Goal: Check status: Check status

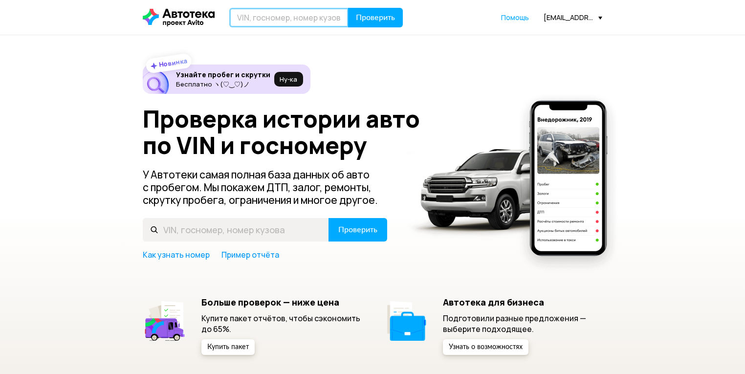
click at [317, 18] on input "text" at bounding box center [288, 18] width 119 height 20
paste input "[US_VEHICLE_IDENTIFICATION_NUMBER]"
type input "[US_VEHICLE_IDENTIFICATION_NUMBER]"
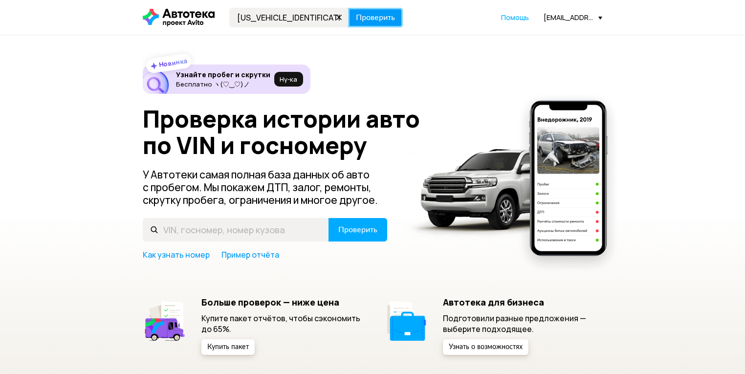
click at [402, 17] on button "Проверить" at bounding box center [375, 18] width 55 height 20
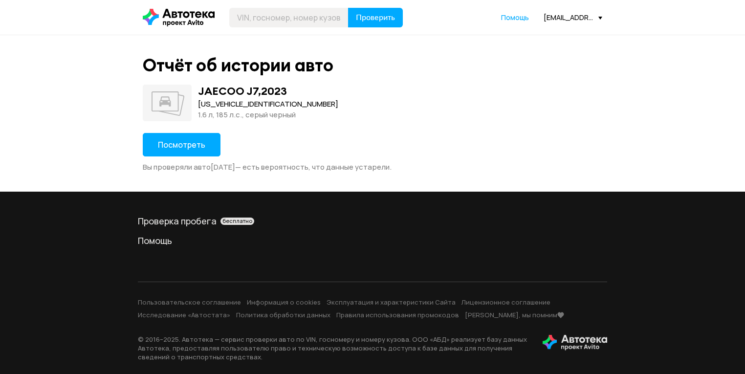
click at [178, 141] on span "Посмотреть" at bounding box center [181, 144] width 47 height 11
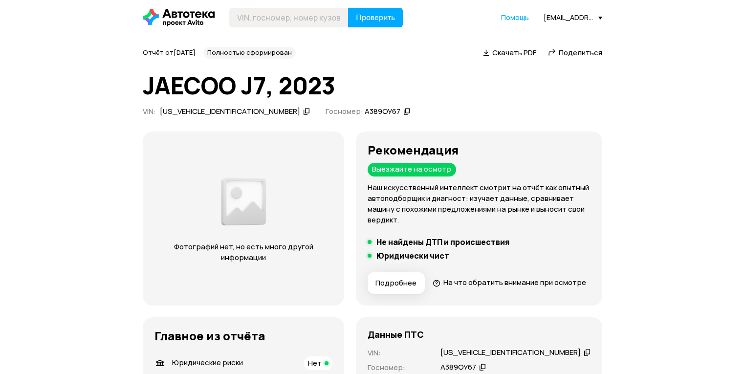
click at [577, 52] on span "Поделиться" at bounding box center [581, 52] width 44 height 10
drag, startPoint x: 281, startPoint y: 29, endPoint x: 275, endPoint y: 16, distance: 14.9
click at [280, 27] on header "Проверить Помощь [EMAIL_ADDRESS][DOMAIN_NAME]" at bounding box center [372, 17] width 745 height 35
click at [275, 16] on input "text" at bounding box center [288, 18] width 119 height 20
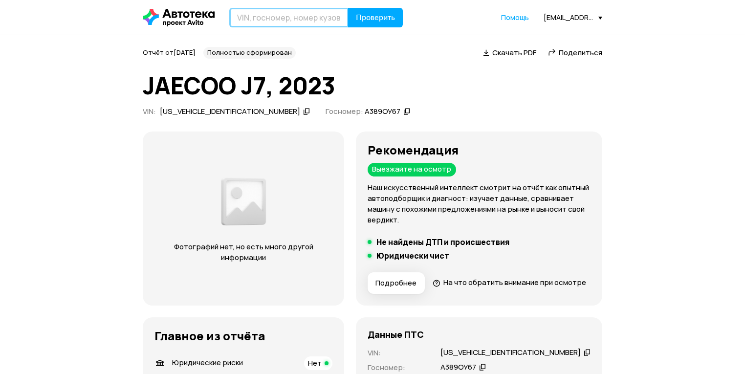
paste input "[US_VEHICLE_IDENTIFICATION_NUMBER]"
type input "[US_VEHICLE_IDENTIFICATION_NUMBER]"
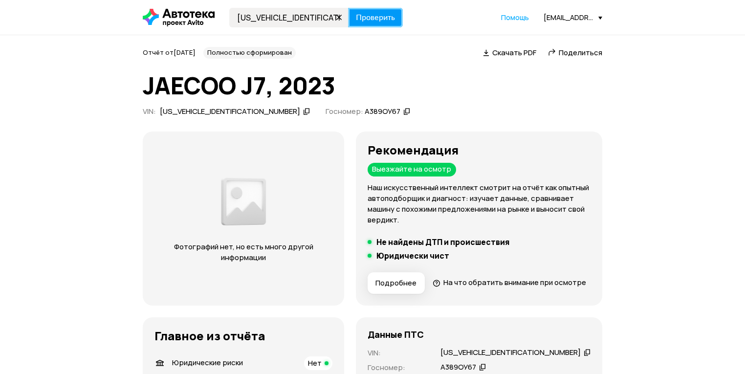
click at [365, 14] on span "Проверить" at bounding box center [375, 18] width 39 height 8
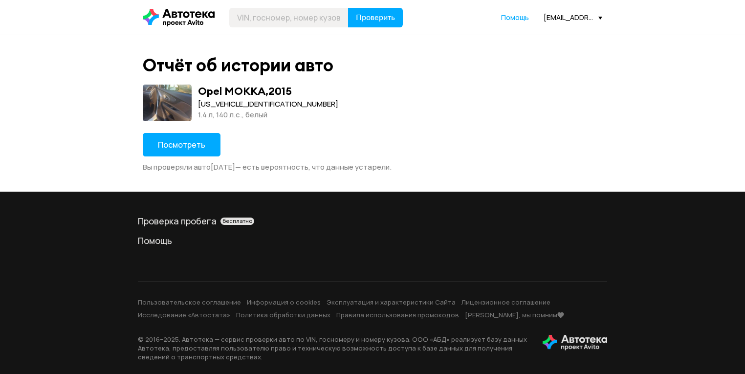
click at [145, 135] on button "Посмотреть" at bounding box center [182, 144] width 78 height 23
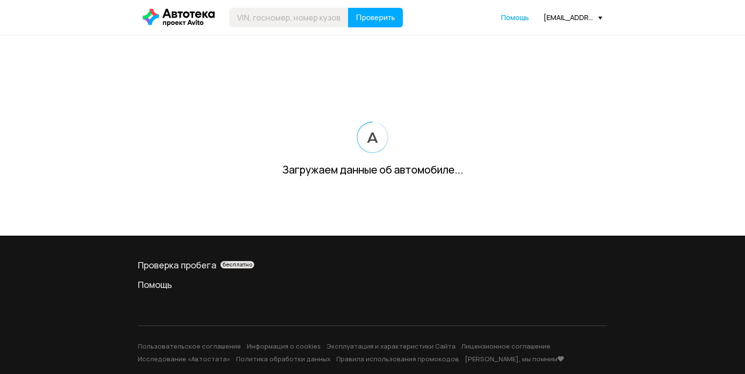
click at [194, 158] on div "Загружаем данные об автомобиле..." at bounding box center [372, 135] width 745 height 200
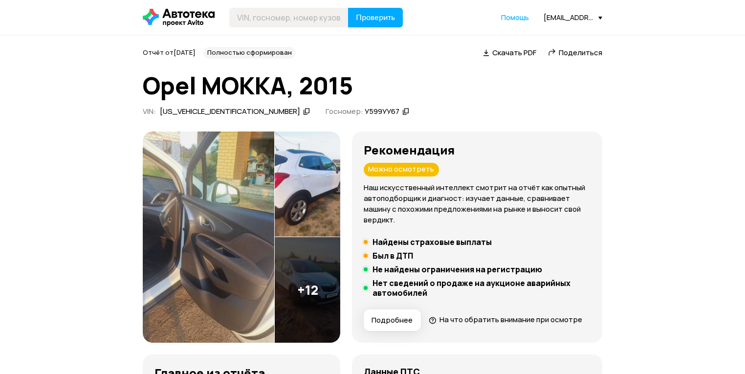
click at [589, 51] on span "Поделиться" at bounding box center [581, 52] width 44 height 10
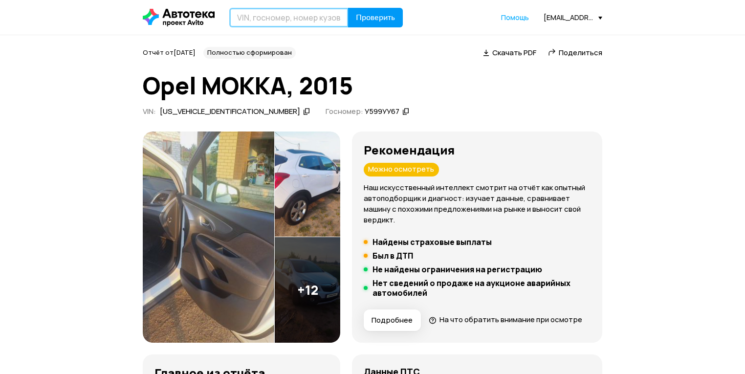
paste input "[VEHICLE_IDENTIFICATION_NUMBER]"
drag, startPoint x: 313, startPoint y: 14, endPoint x: 364, endPoint y: 24, distance: 52.4
click at [313, 14] on input "text" at bounding box center [288, 18] width 119 height 20
type input "[VEHICLE_IDENTIFICATION_NUMBER]"
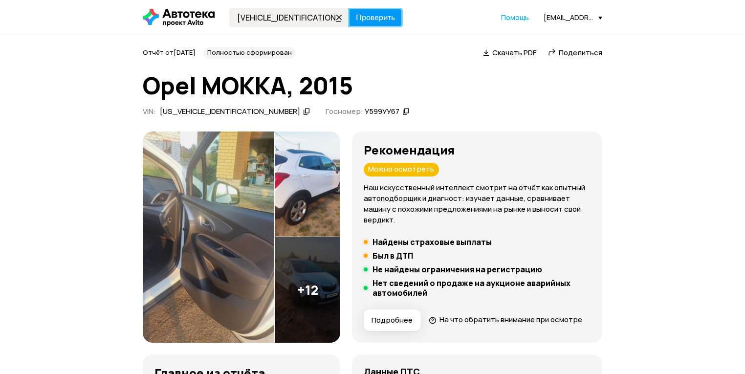
click at [384, 21] on span "Проверить" at bounding box center [375, 18] width 39 height 8
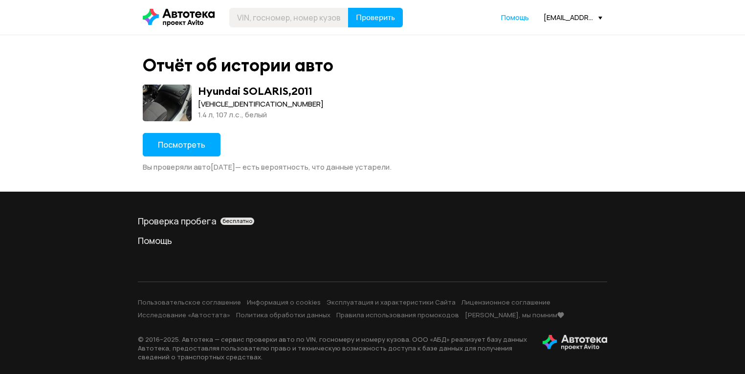
click at [192, 140] on span "Посмотреть" at bounding box center [181, 144] width 47 height 11
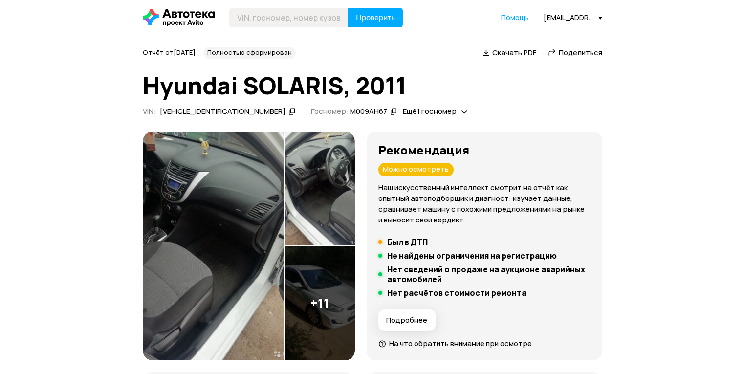
click at [588, 52] on span "Поделиться" at bounding box center [581, 52] width 44 height 10
click at [334, 16] on input "text" at bounding box center [288, 18] width 119 height 20
paste input "[VEHICLE_IDENTIFICATION_NUMBER]"
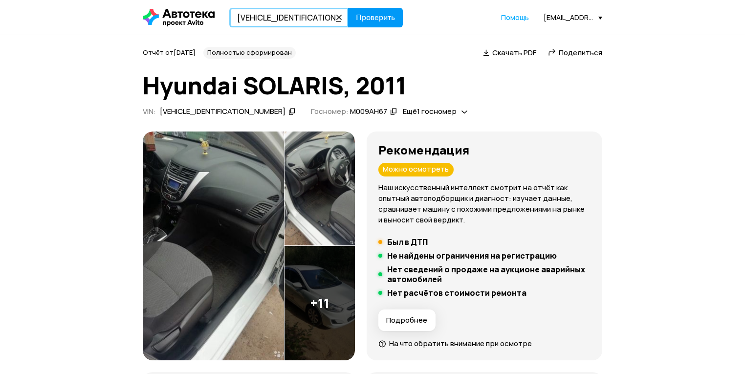
type input "[VEHICLE_IDENTIFICATION_NUMBER]"
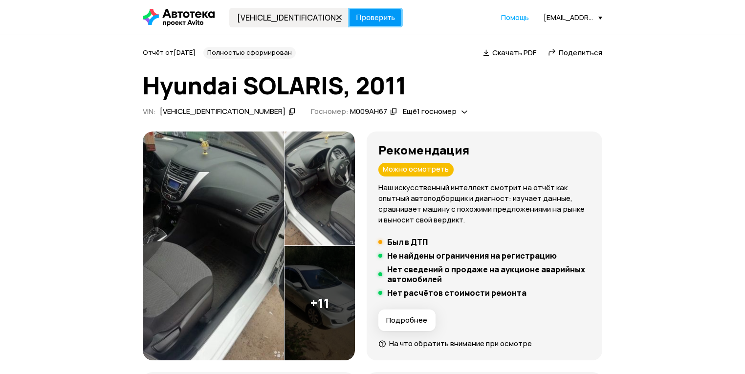
click at [386, 10] on button "Проверить" at bounding box center [375, 18] width 55 height 20
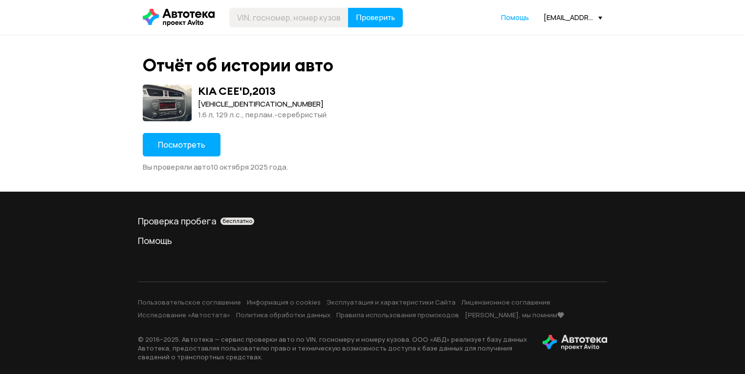
click at [187, 143] on span "Посмотреть" at bounding box center [181, 144] width 47 height 11
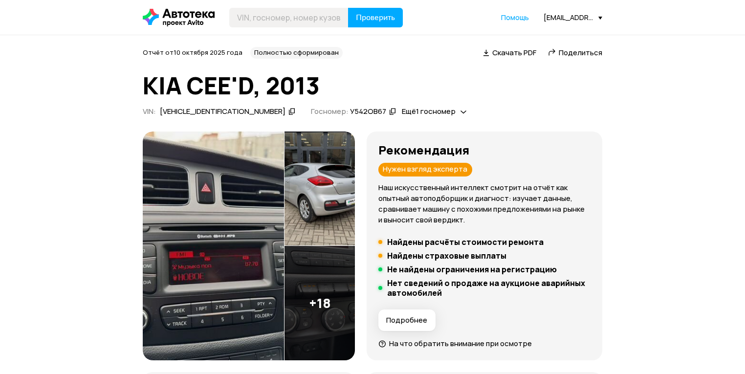
click at [590, 49] on span "Поделиться" at bounding box center [581, 52] width 44 height 10
